Goal: Transaction & Acquisition: Purchase product/service

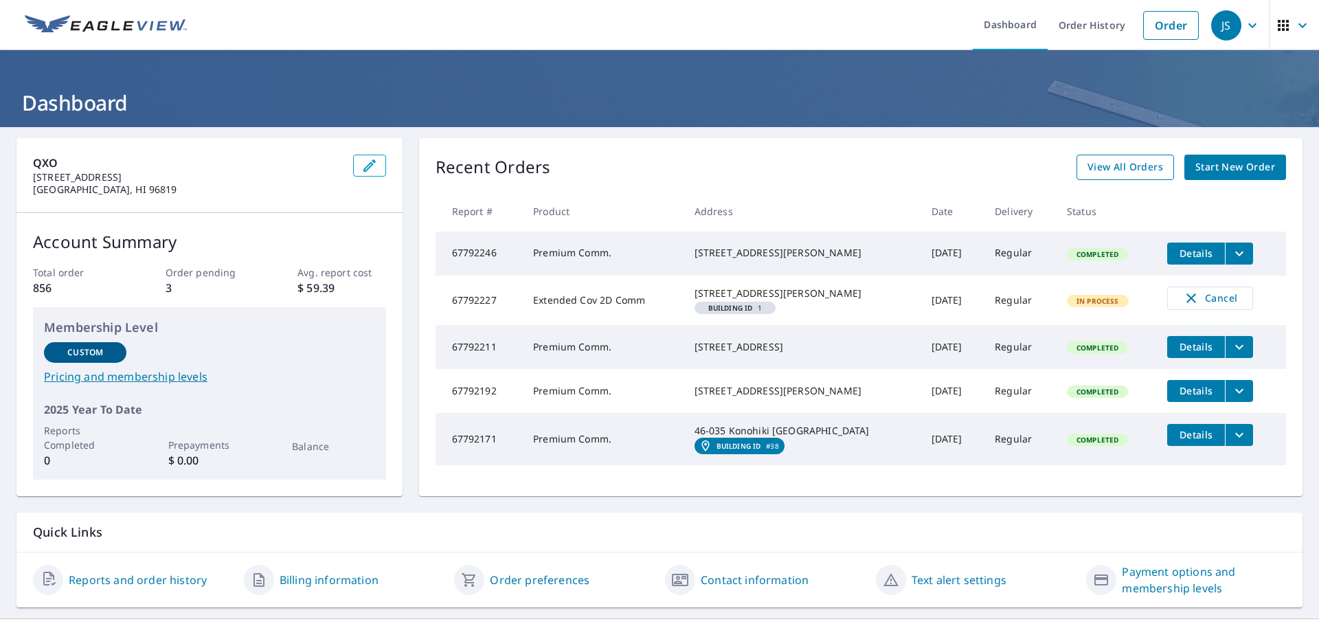
click at [1112, 172] on span "View All Orders" at bounding box center [1126, 167] width 76 height 17
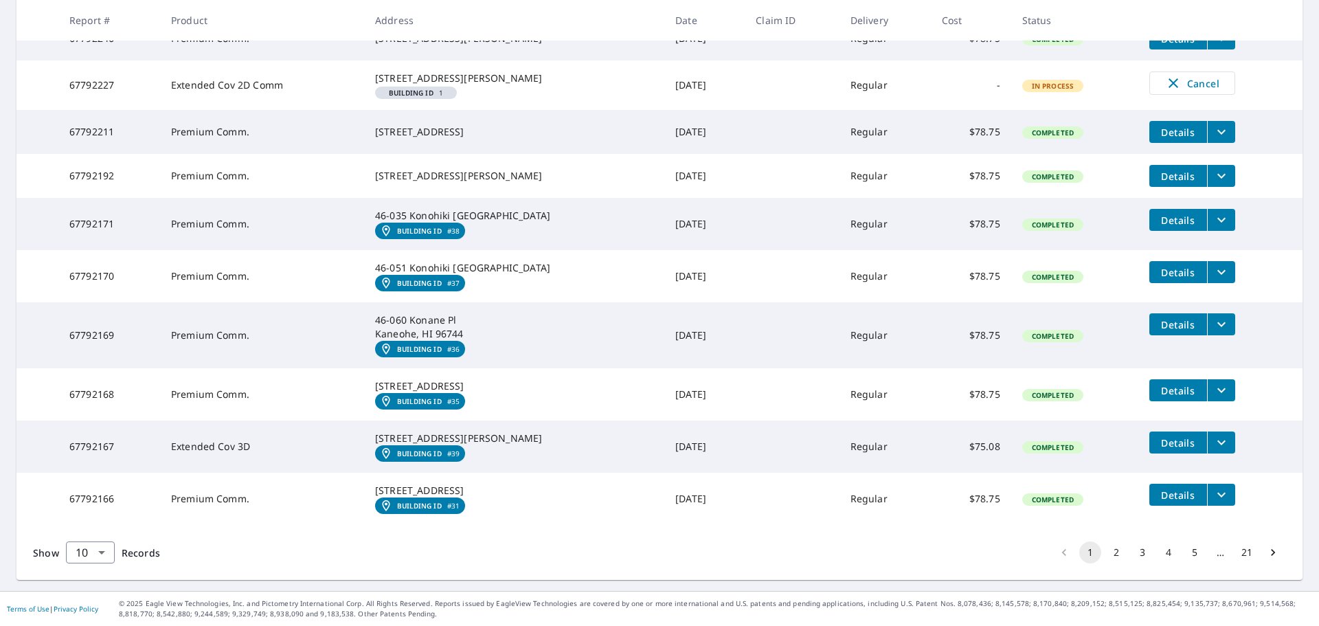
scroll to position [387, 0]
click at [1105, 552] on button "2" at bounding box center [1116, 552] width 22 height 22
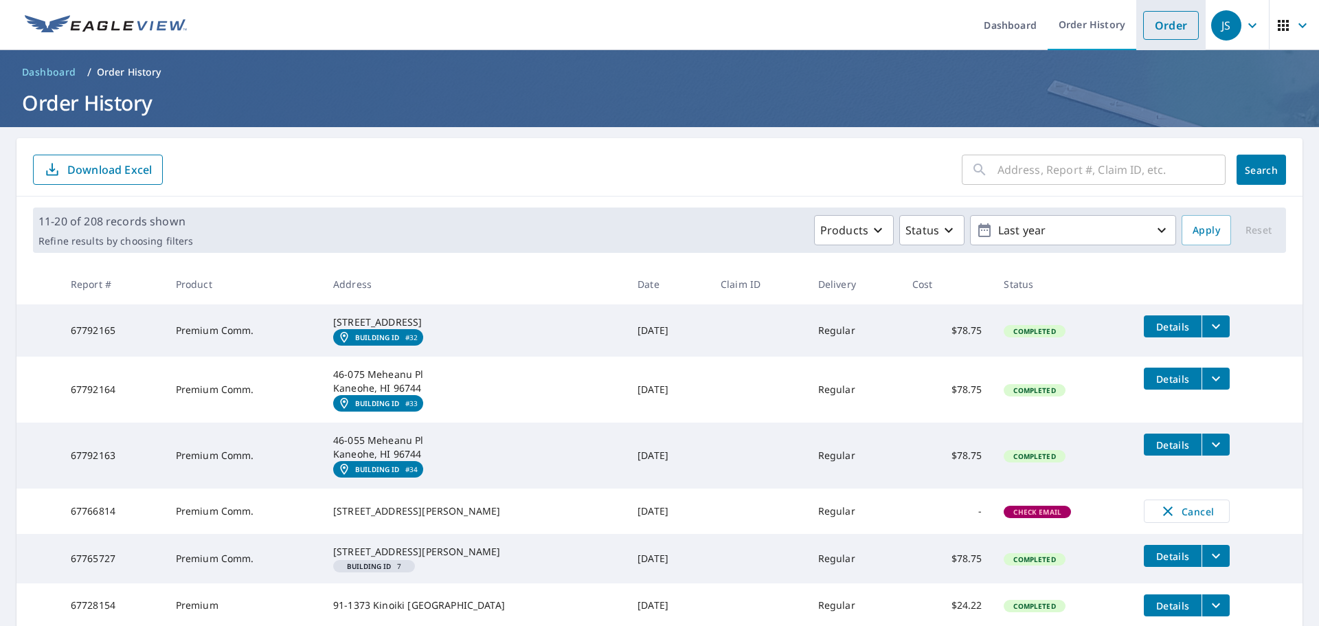
click at [1170, 23] on link "Order" at bounding box center [1171, 25] width 56 height 29
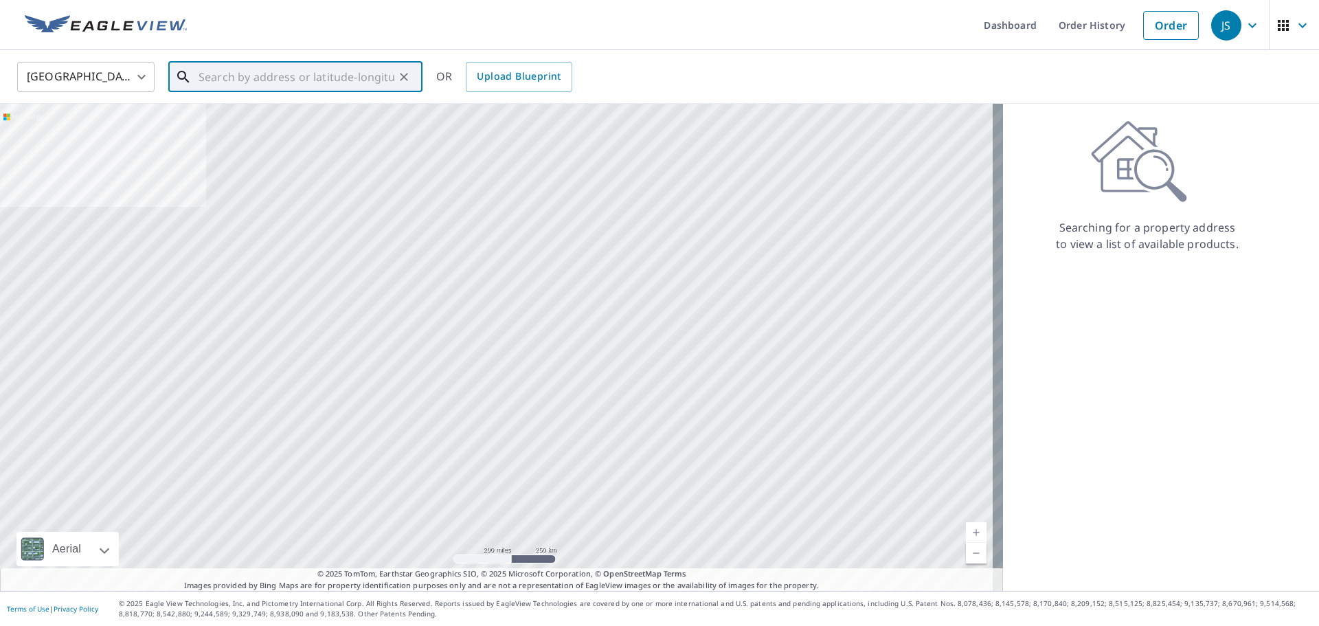
click at [287, 85] on input "text" at bounding box center [297, 77] width 196 height 38
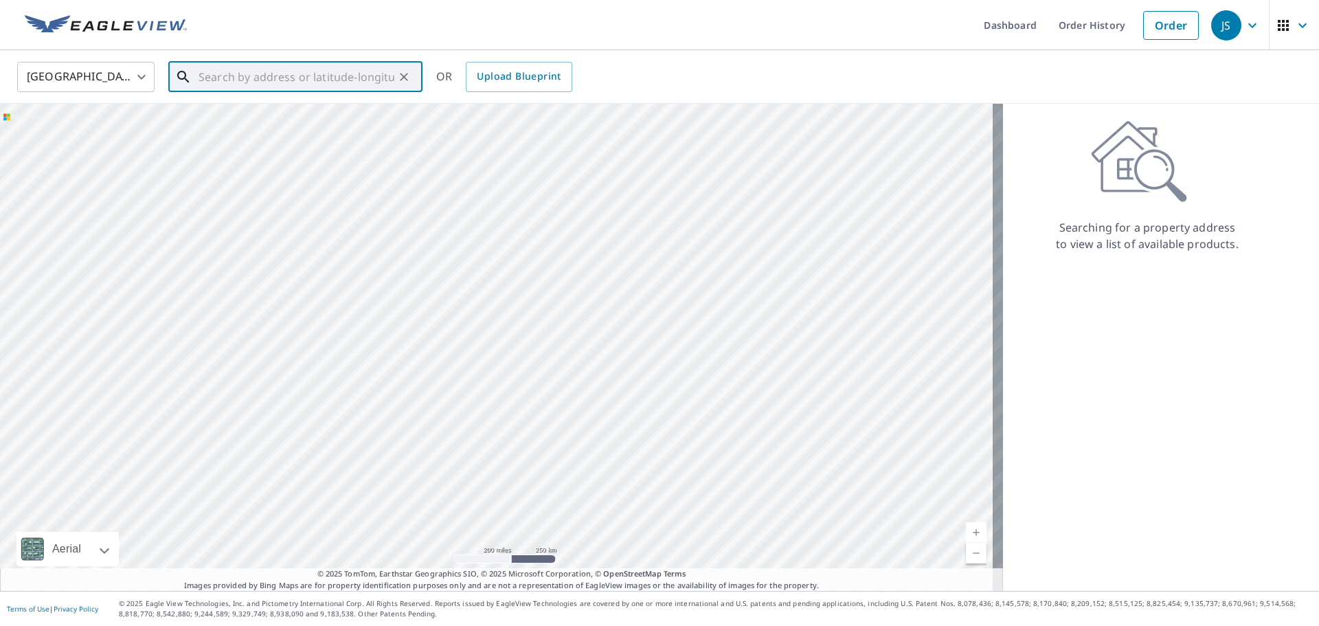
paste input "[STREET_ADDRESS][PERSON_NAME]"
click at [261, 135] on p "Kailua-Kona, HI 96740" at bounding box center [304, 132] width 216 height 14
type input "75-[STREET_ADDRESS][PERSON_NAME]"
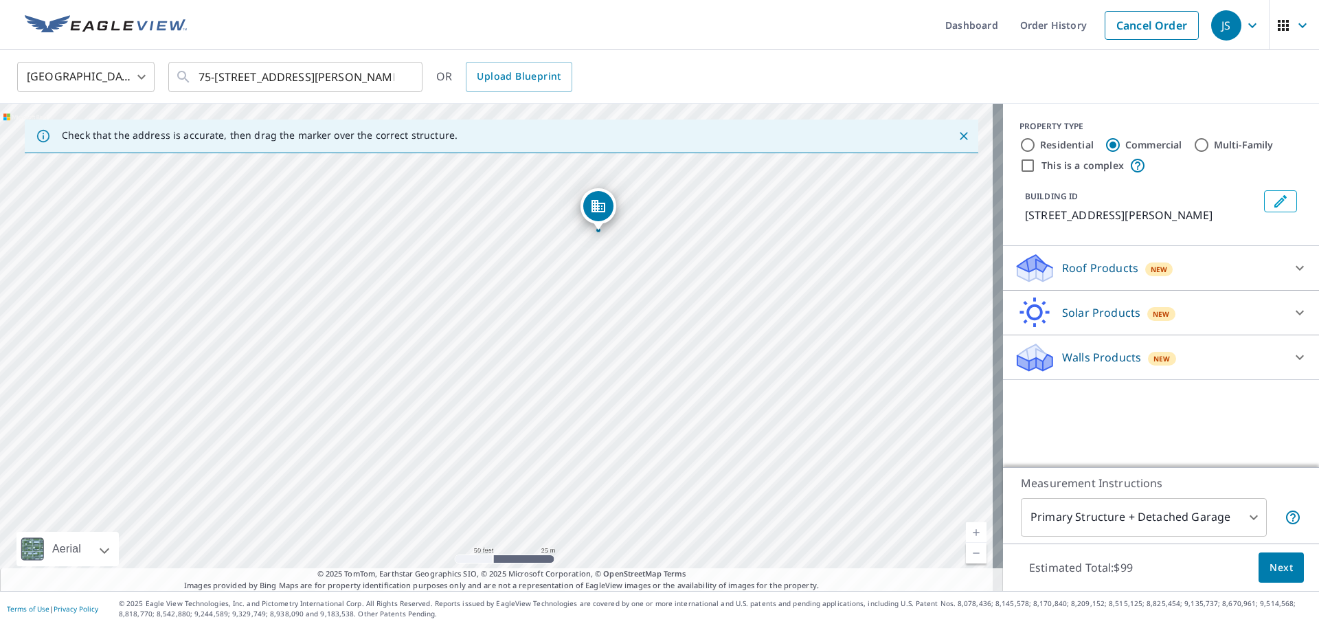
drag, startPoint x: 499, startPoint y: 326, endPoint x: 579, endPoint y: 221, distance: 131.4
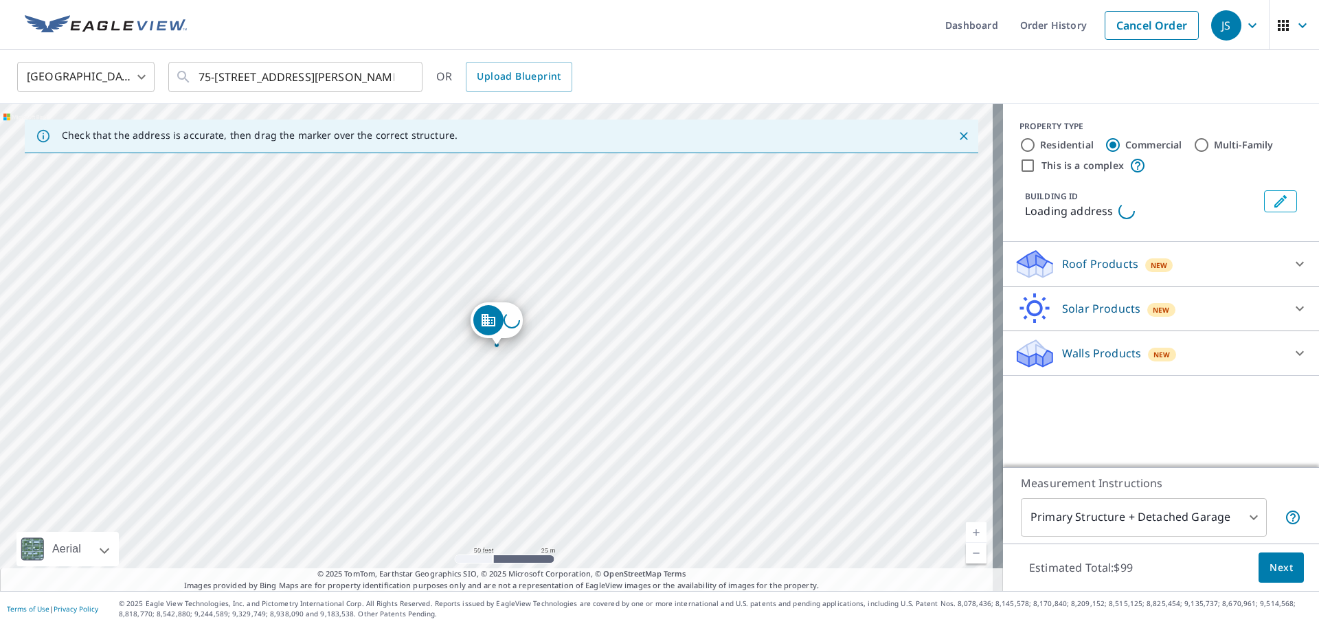
click at [583, 221] on div "Loading address" at bounding box center [501, 347] width 1003 height 487
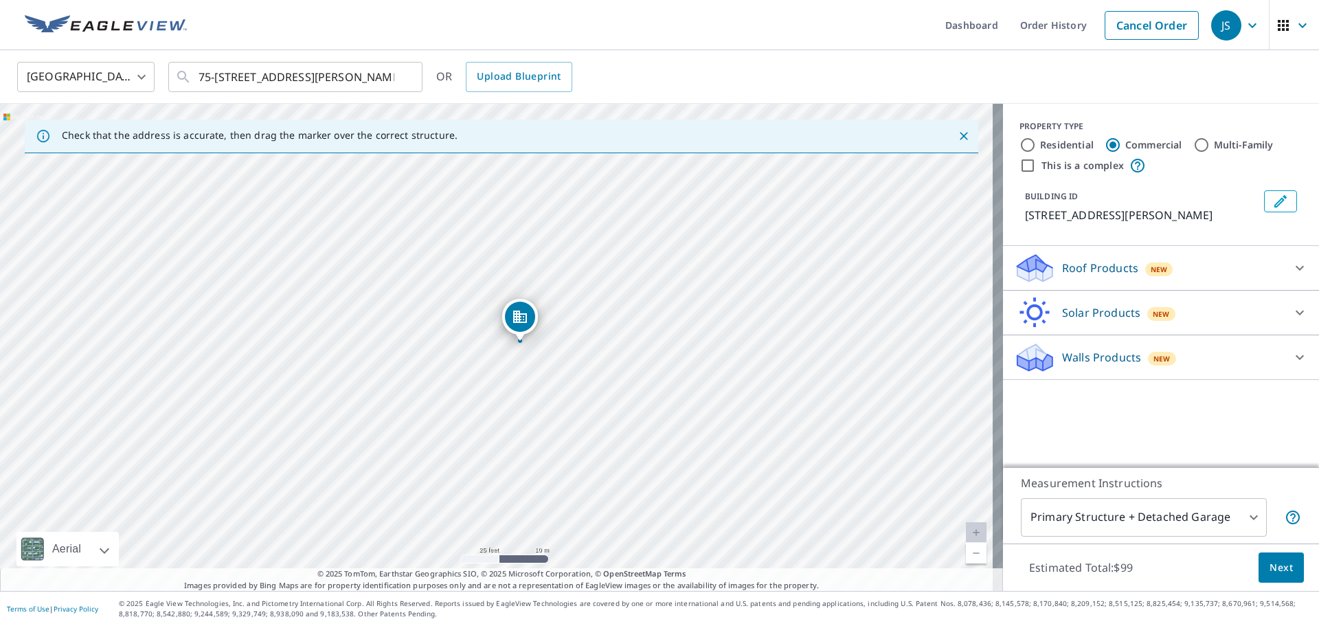
drag, startPoint x: 508, startPoint y: 323, endPoint x: 523, endPoint y: 313, distance: 17.3
click at [1092, 275] on p "Roof Products" at bounding box center [1100, 268] width 76 height 16
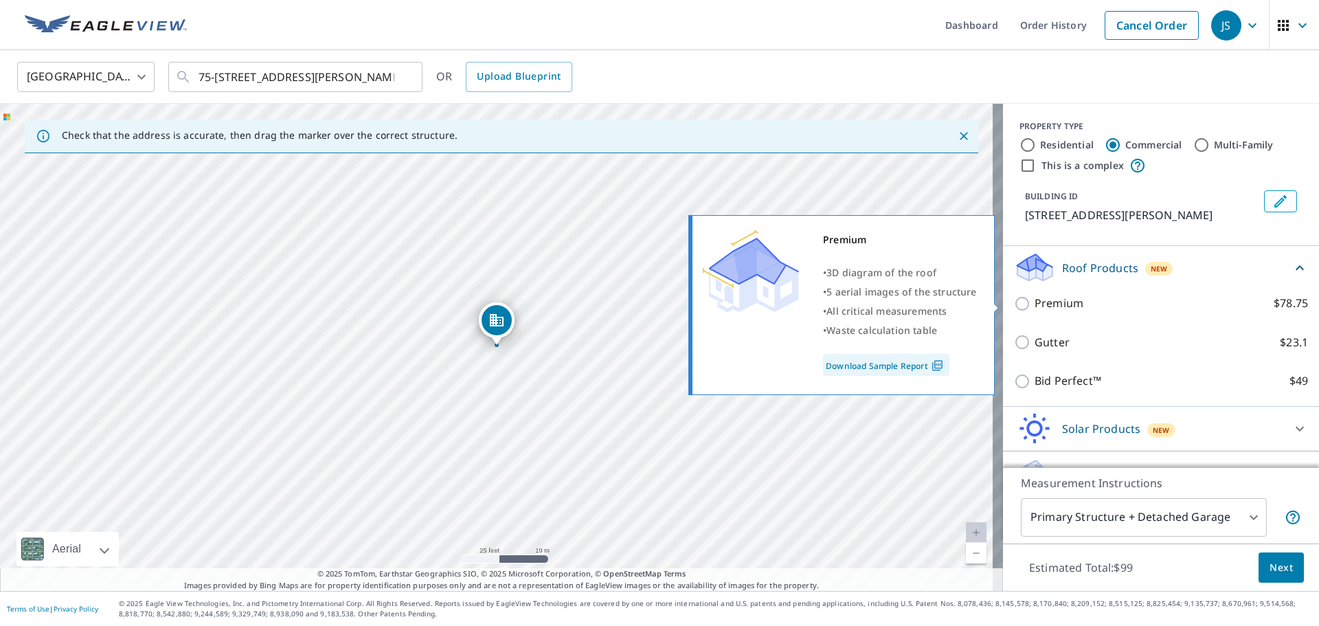
click at [1052, 308] on p "Premium" at bounding box center [1059, 303] width 49 height 17
click at [1035, 308] on input "Premium $78.75" at bounding box center [1024, 303] width 21 height 16
checkbox input "true"
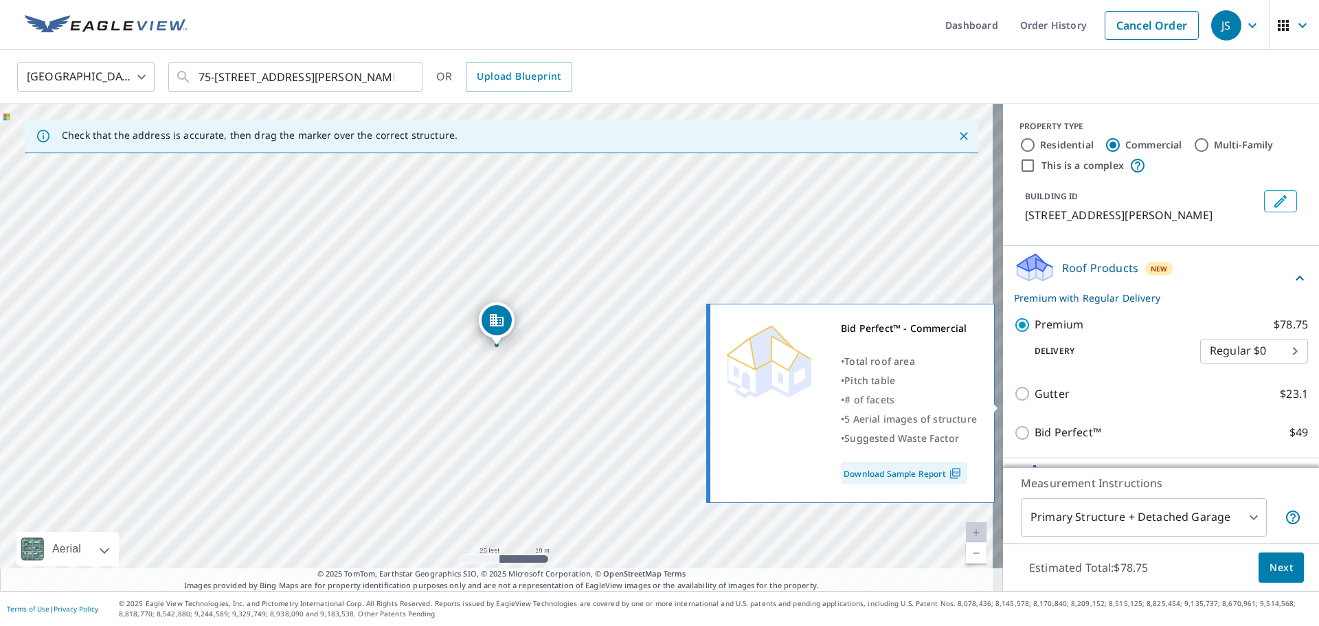
scroll to position [80, 0]
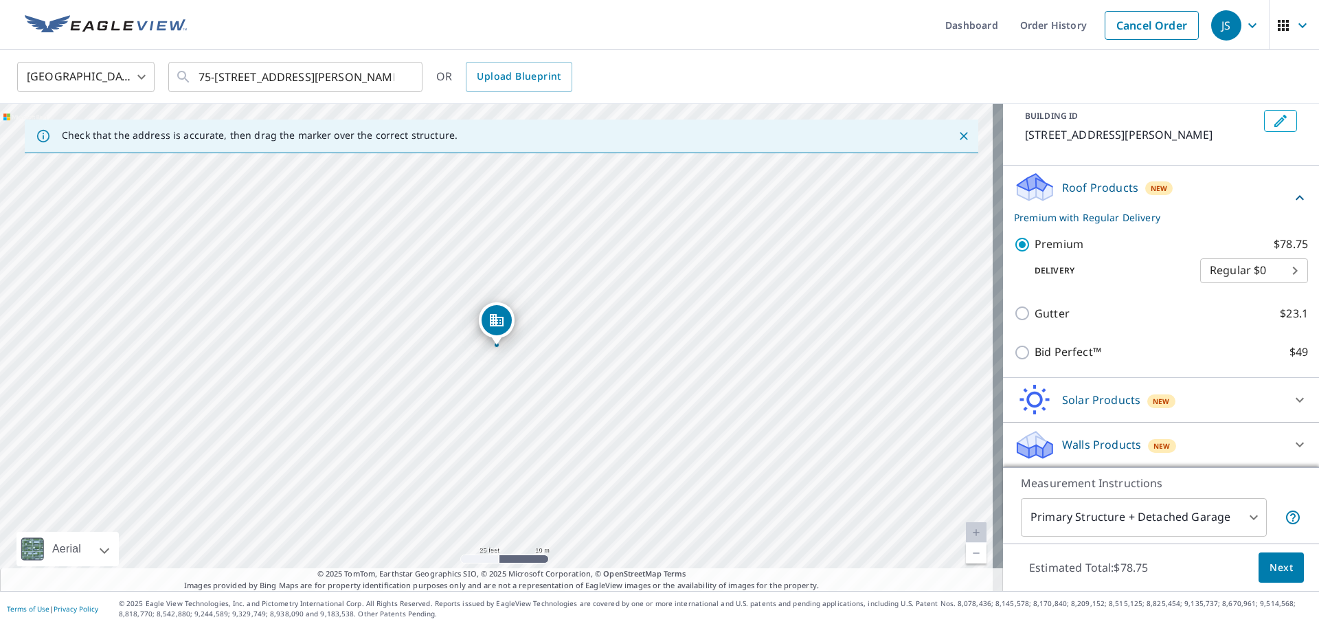
click at [1217, 512] on body "JS JS Dashboard Order History Cancel Order JS [GEOGRAPHIC_DATA] [GEOGRAPHIC_DAT…" at bounding box center [659, 313] width 1319 height 626
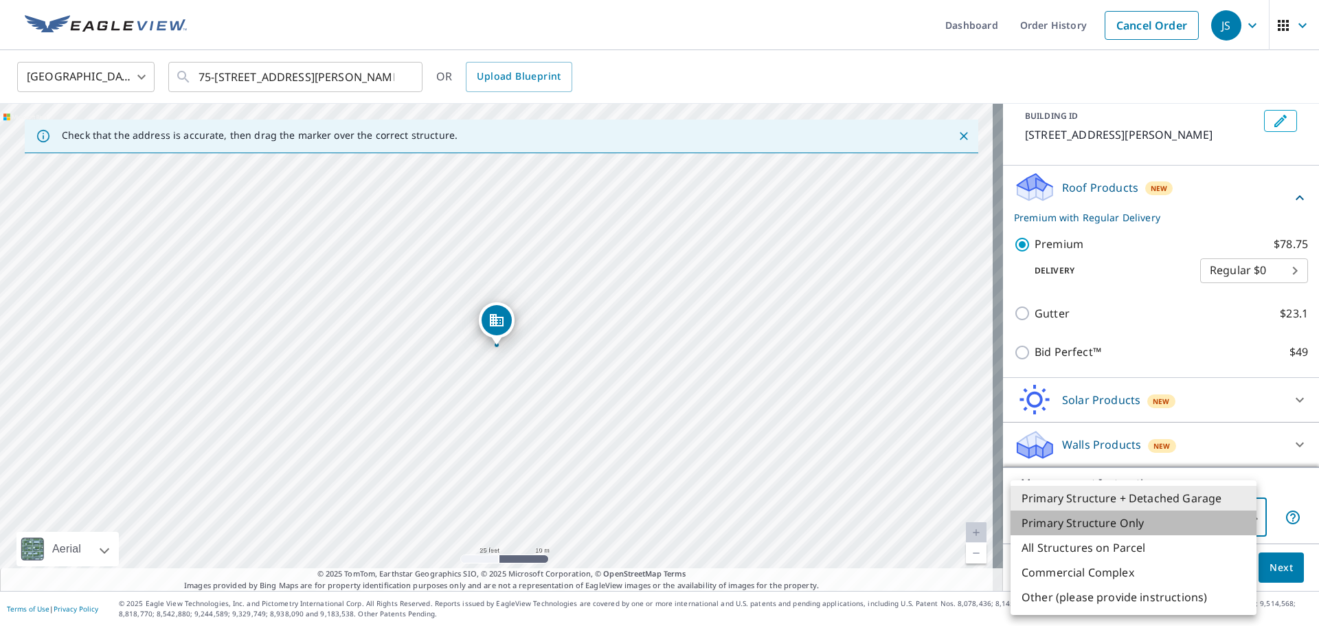
click at [1128, 531] on li "Primary Structure Only" at bounding box center [1134, 522] width 246 height 25
type input "2"
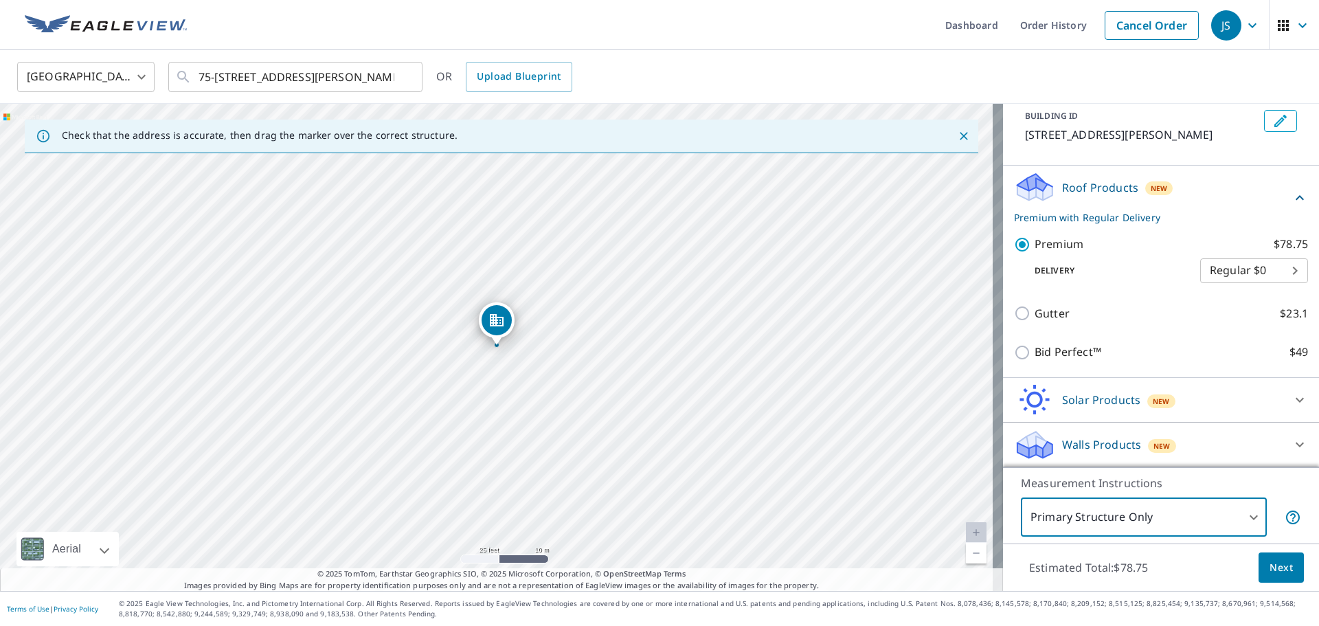
click at [1270, 573] on span "Next" at bounding box center [1281, 567] width 23 height 17
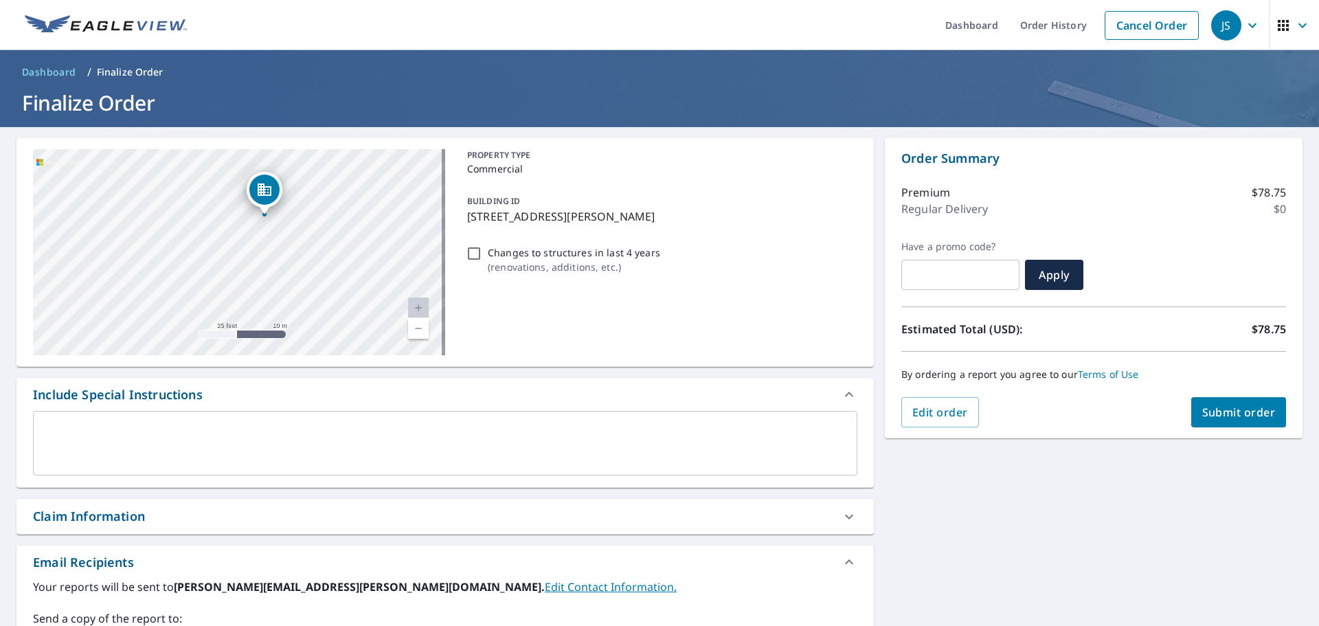
drag, startPoint x: 234, startPoint y: 221, endPoint x: 242, endPoint y: 346, distance: 125.3
click at [242, 346] on div "[STREET_ADDRESS][PERSON_NAME]" at bounding box center [239, 252] width 412 height 206
click at [1232, 412] on span "Submit order" at bounding box center [1239, 412] width 74 height 15
checkbox input "true"
